Goal: Information Seeking & Learning: Understand process/instructions

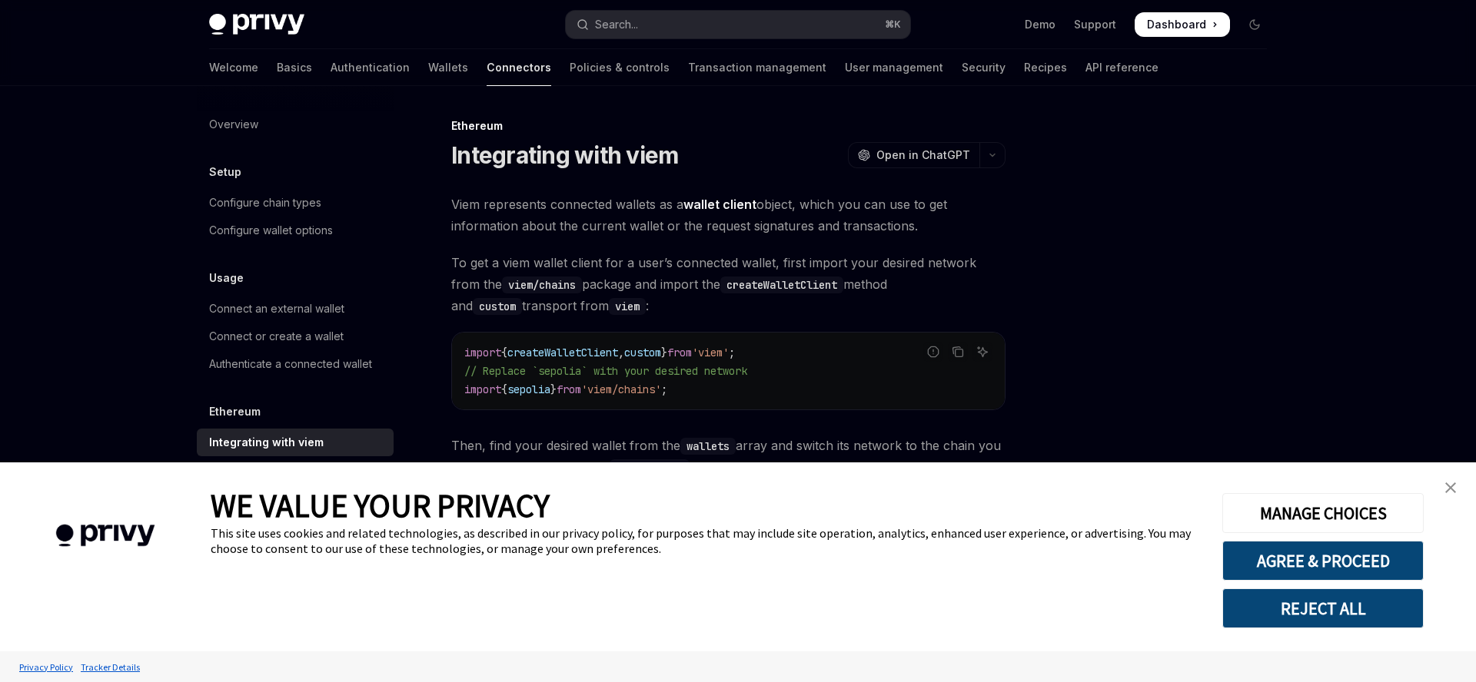
click at [1319, 609] on button "REJECT ALL" at bounding box center [1322, 609] width 201 height 40
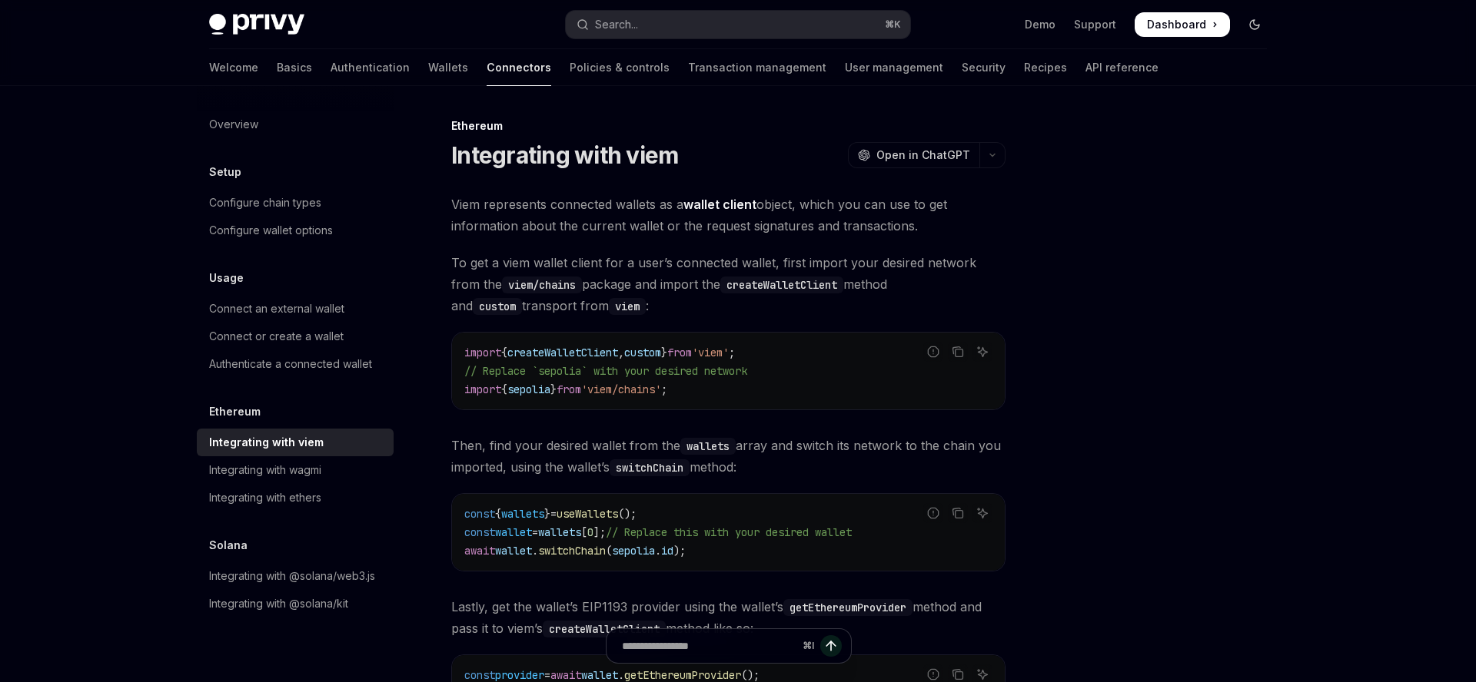
click at [1252, 30] on icon "Toggle dark mode" at bounding box center [1254, 24] width 12 height 12
click at [1252, 28] on icon "Toggle dark mode" at bounding box center [1254, 24] width 12 height 12
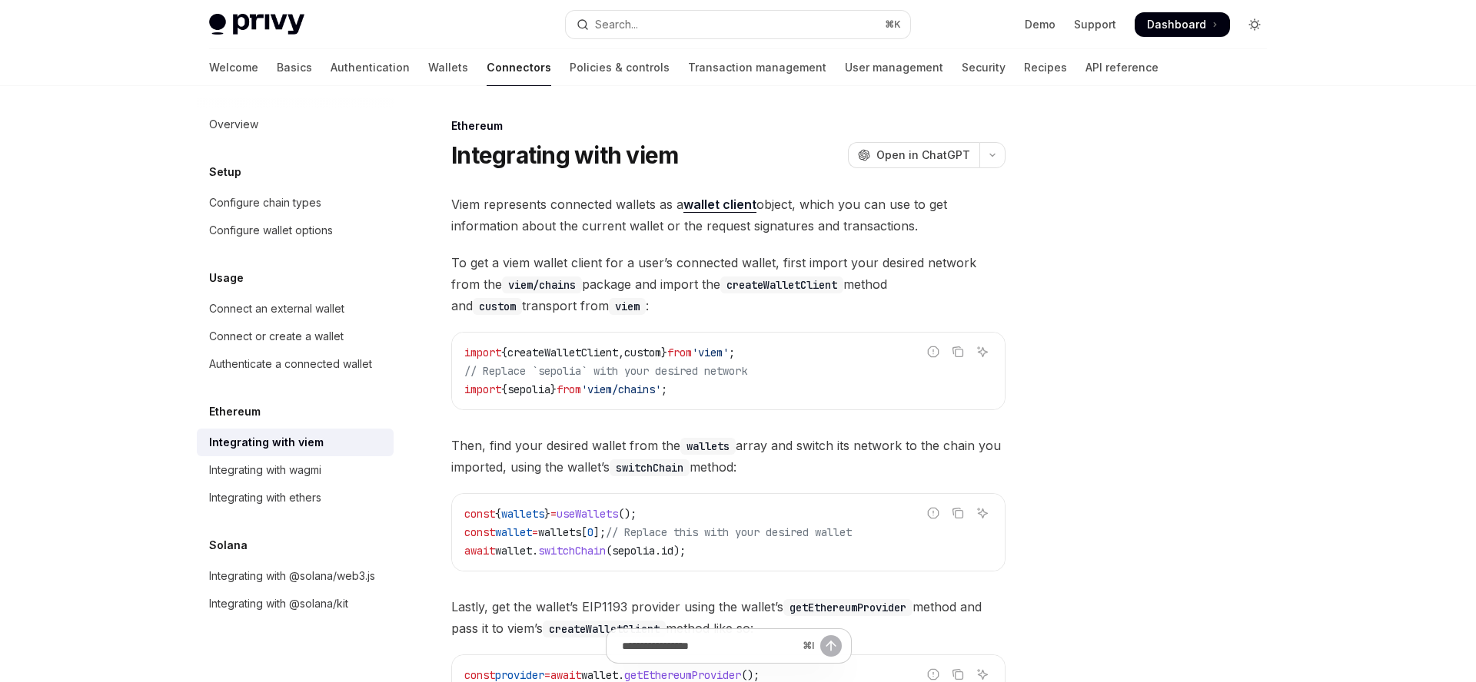
click at [1252, 28] on icon "Toggle dark mode" at bounding box center [1254, 24] width 12 height 12
type textarea "*"
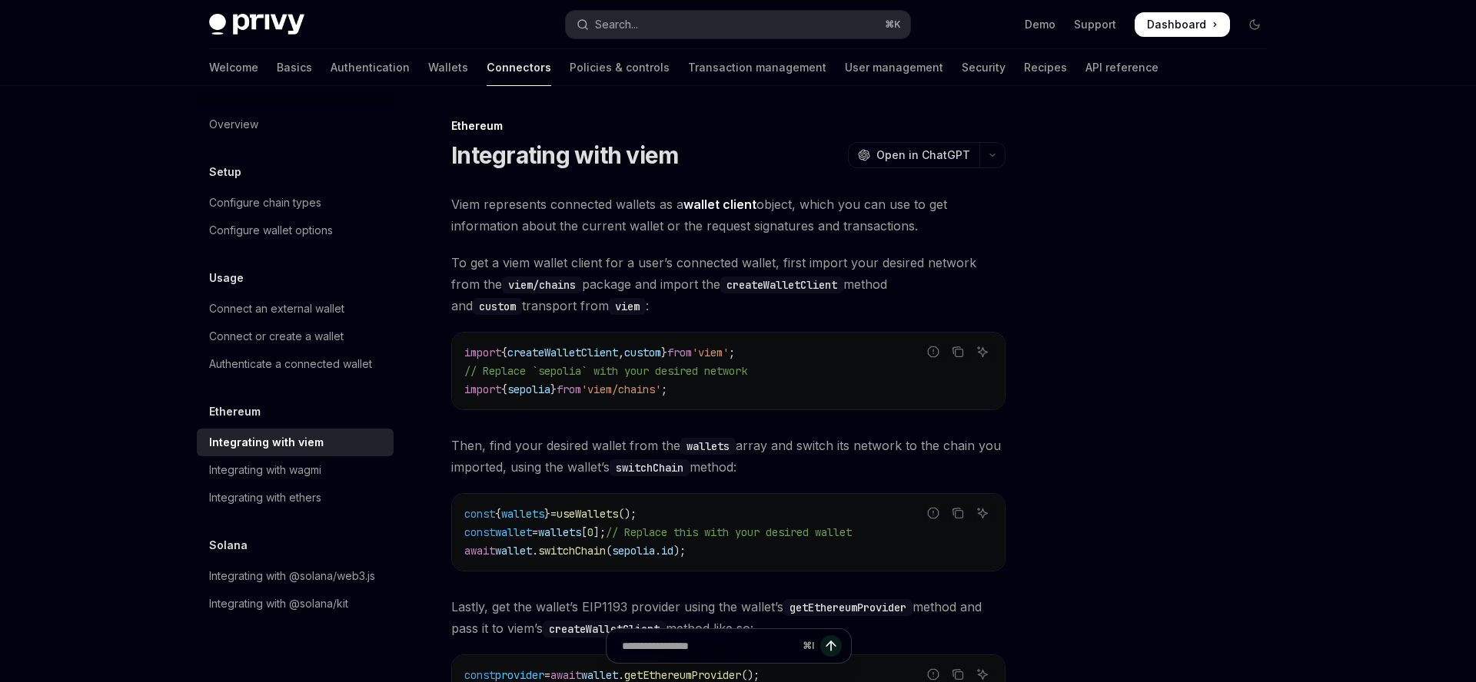
type textarea "*"
